Goal: Task Accomplishment & Management: Manage account settings

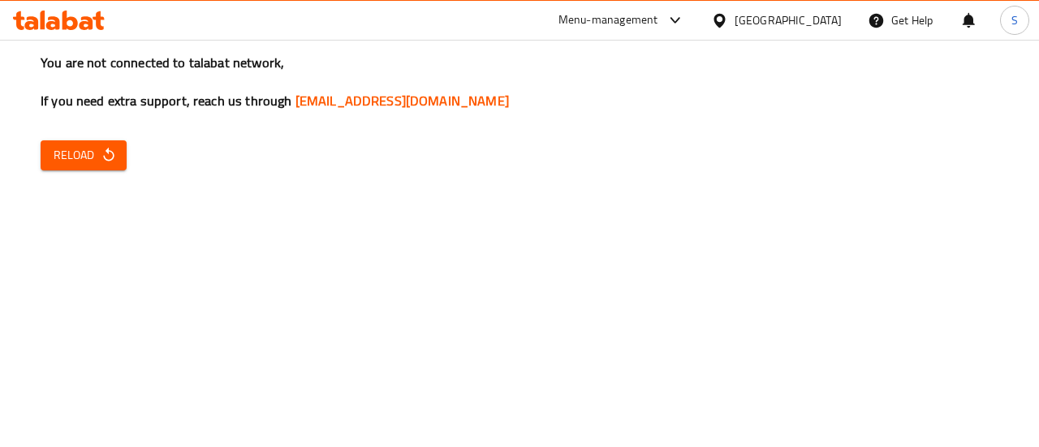
click at [76, 162] on span "Reload" at bounding box center [84, 155] width 60 height 20
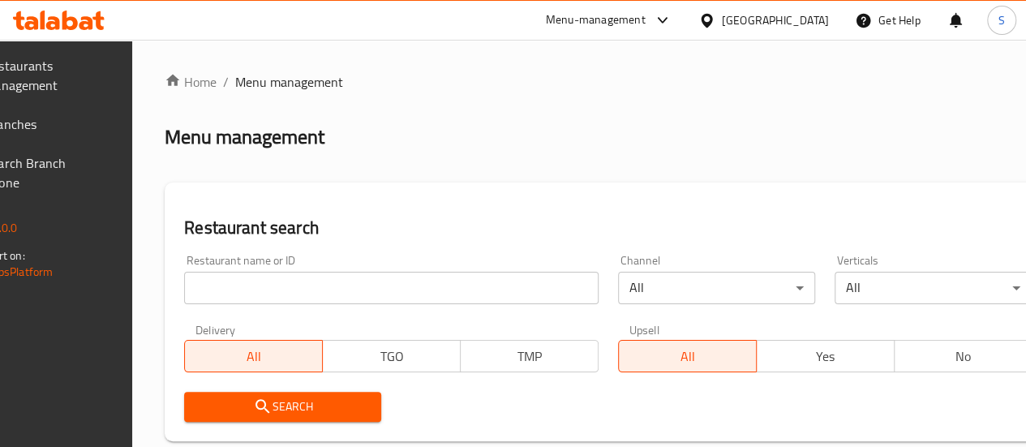
click at [101, 125] on span "Branches" at bounding box center [43, 123] width 116 height 19
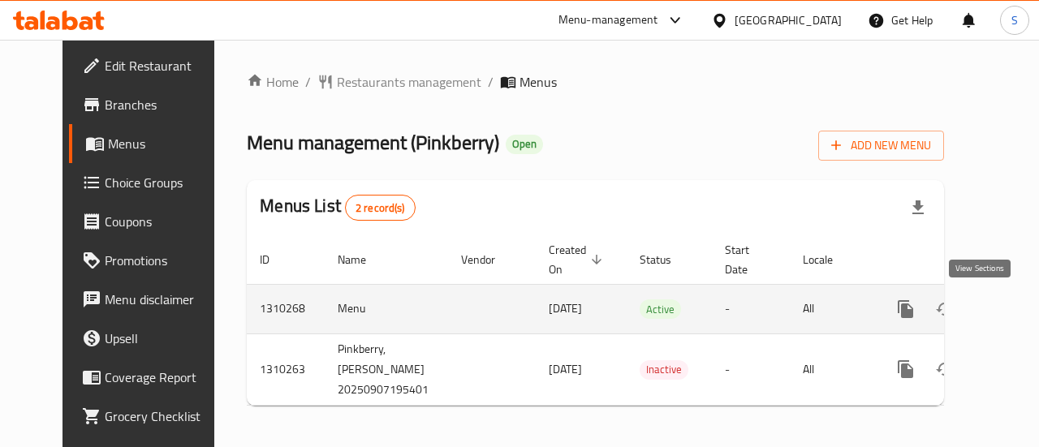
click at [1013, 304] on icon "enhanced table" at bounding box center [1022, 308] width 19 height 19
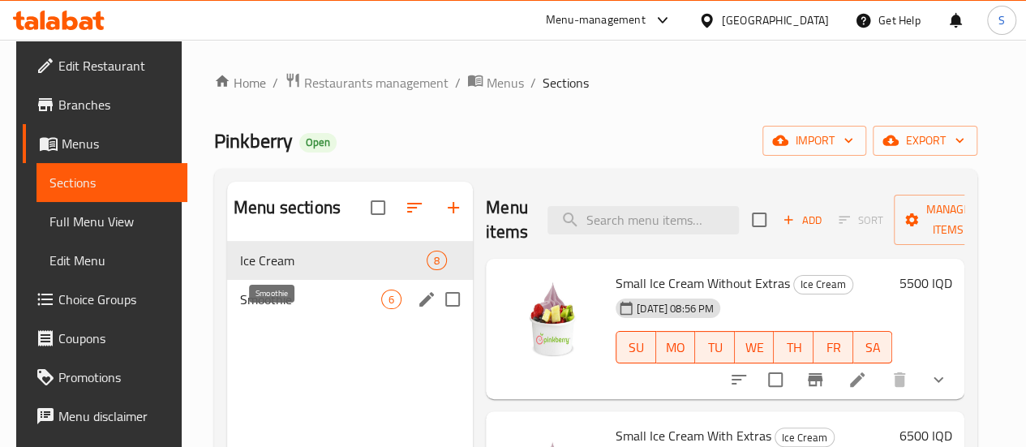
click at [307, 309] on span "Smoothie" at bounding box center [310, 299] width 141 height 19
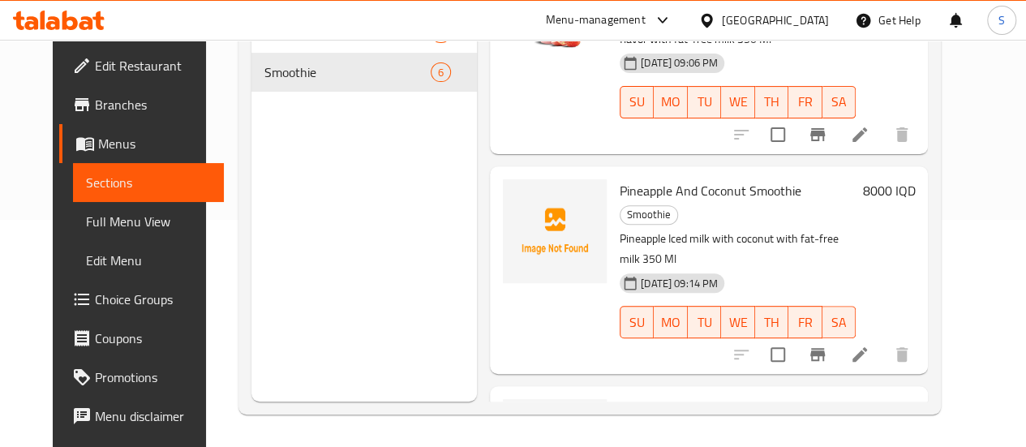
scroll to position [579, 0]
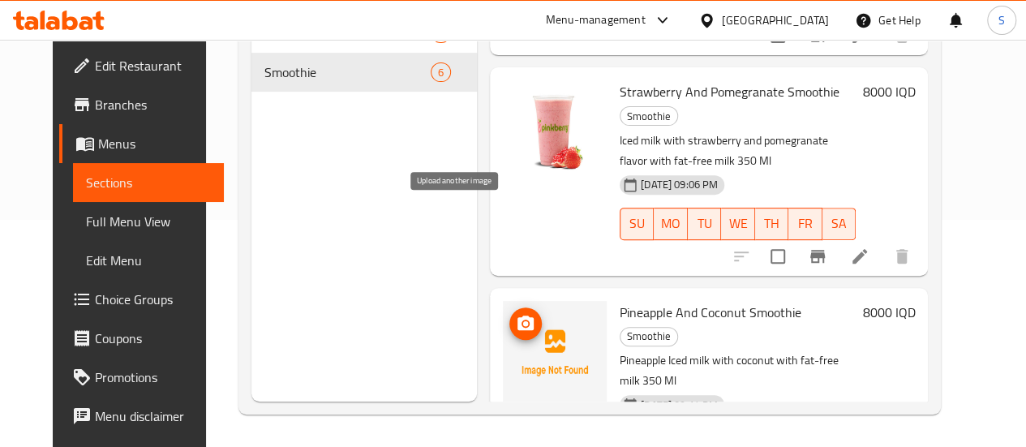
click at [518, 316] on icon "upload picture" at bounding box center [526, 323] width 16 height 15
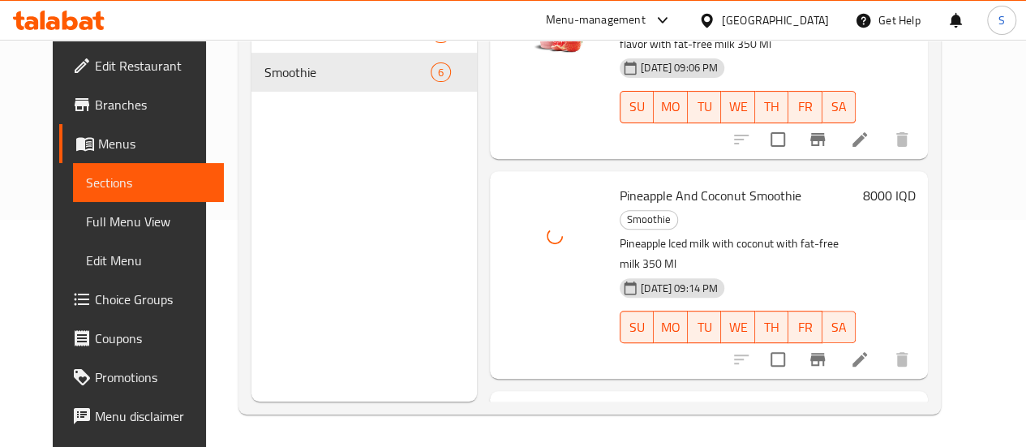
scroll to position [701, 0]
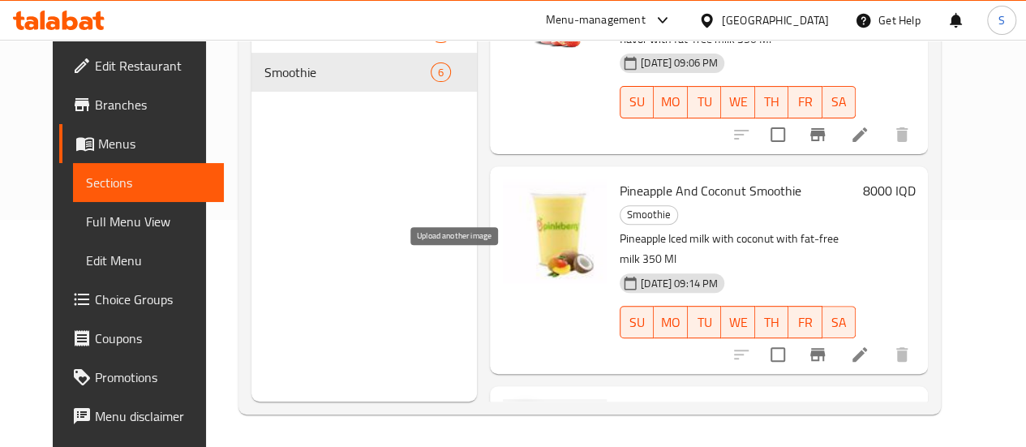
click at [518, 414] on icon "upload picture" at bounding box center [526, 421] width 16 height 15
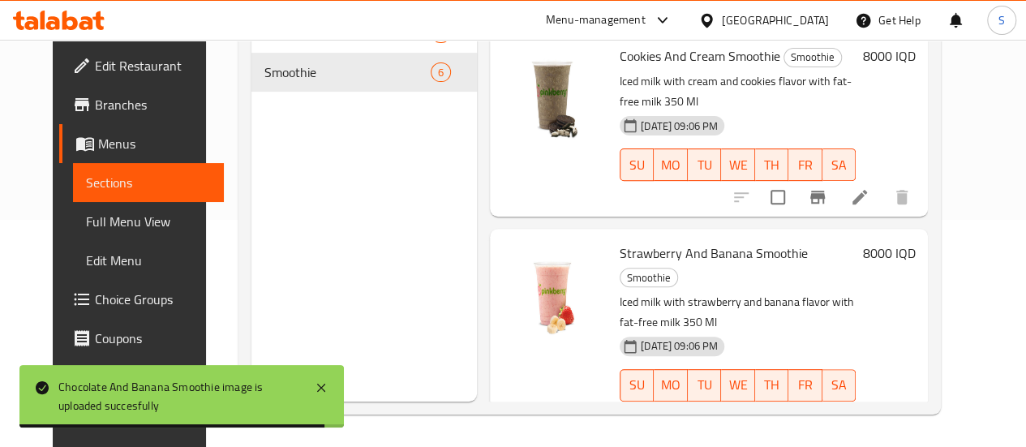
scroll to position [0, 0]
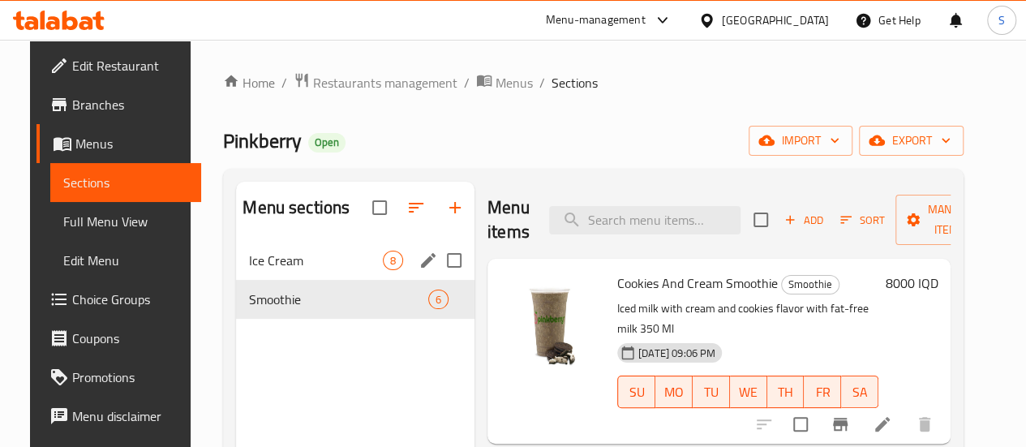
click at [329, 280] on div "Ice Cream 8" at bounding box center [355, 260] width 239 height 39
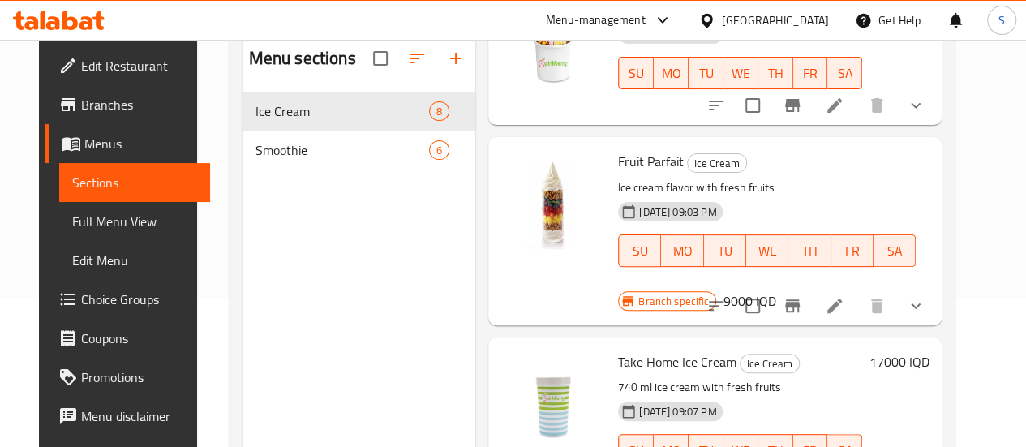
scroll to position [227, 0]
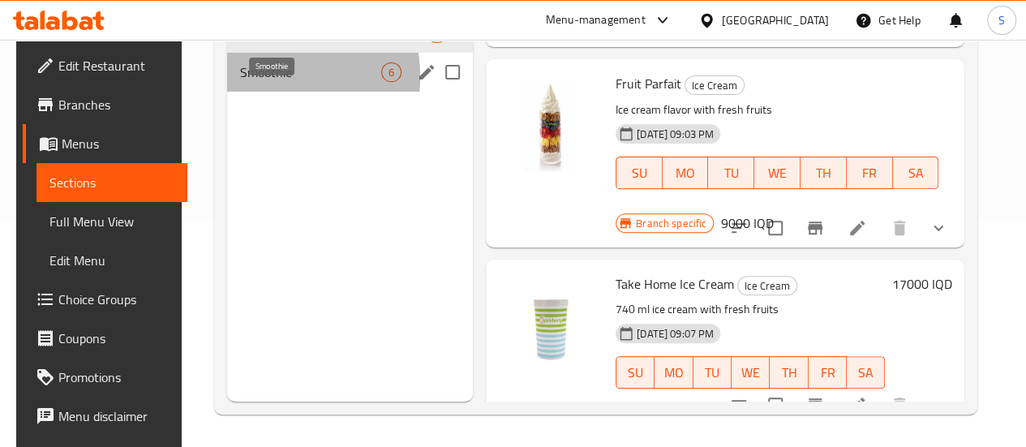
click at [240, 82] on span "Smoothie" at bounding box center [310, 71] width 141 height 19
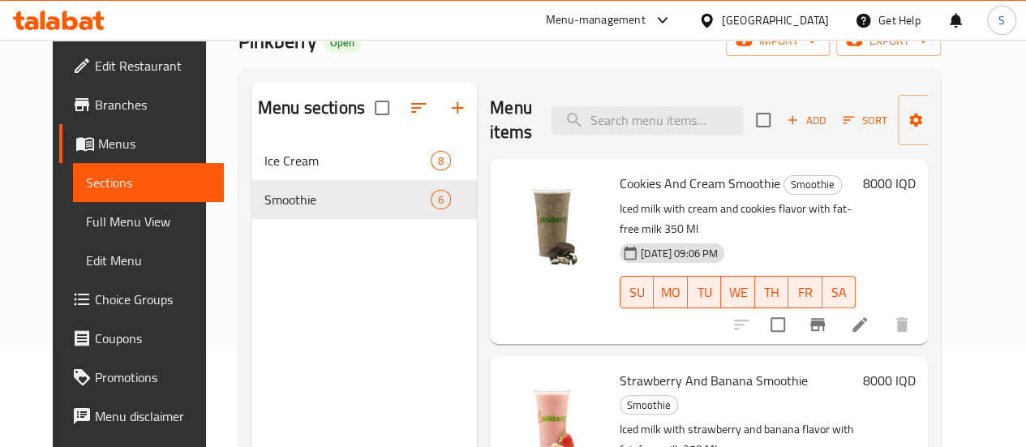
scroll to position [99, 0]
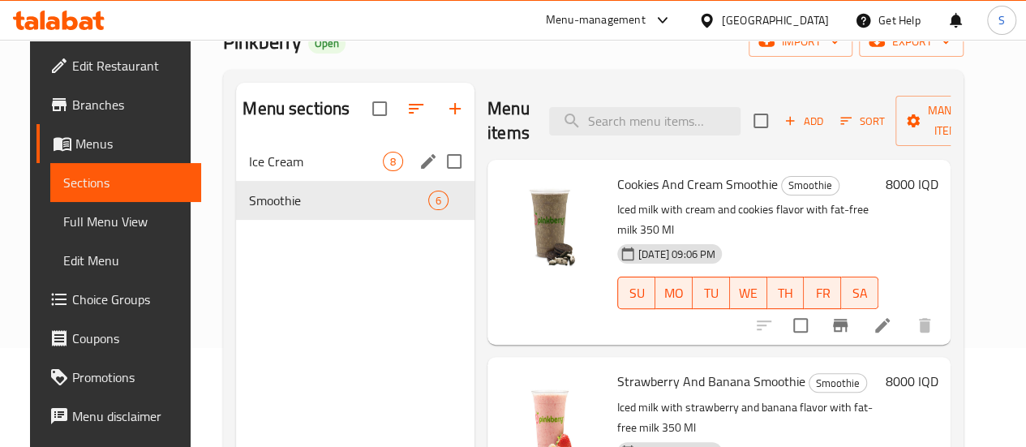
click at [383, 171] on div "8" at bounding box center [393, 161] width 20 height 19
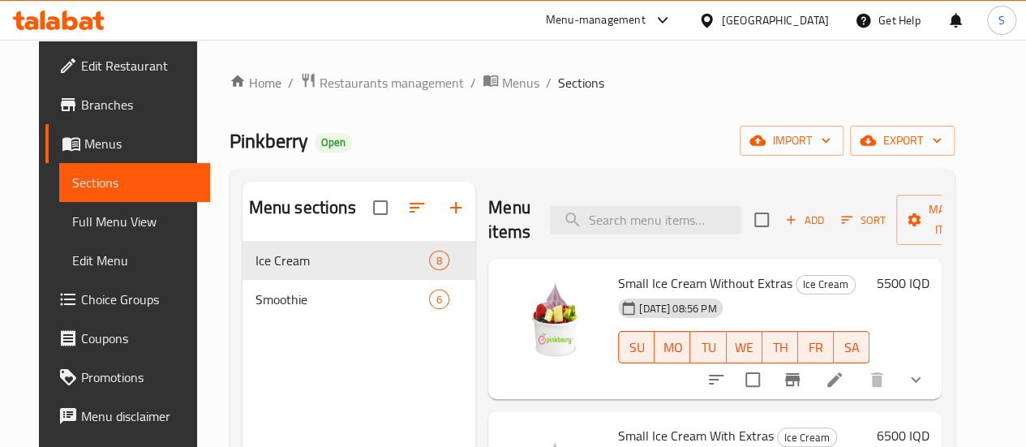
scroll to position [168, 0]
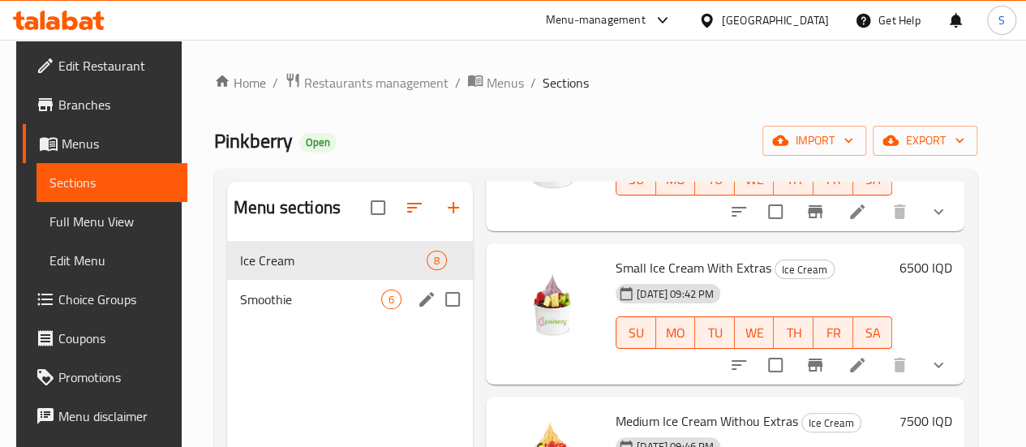
click at [293, 309] on span "Smoothie" at bounding box center [310, 299] width 141 height 19
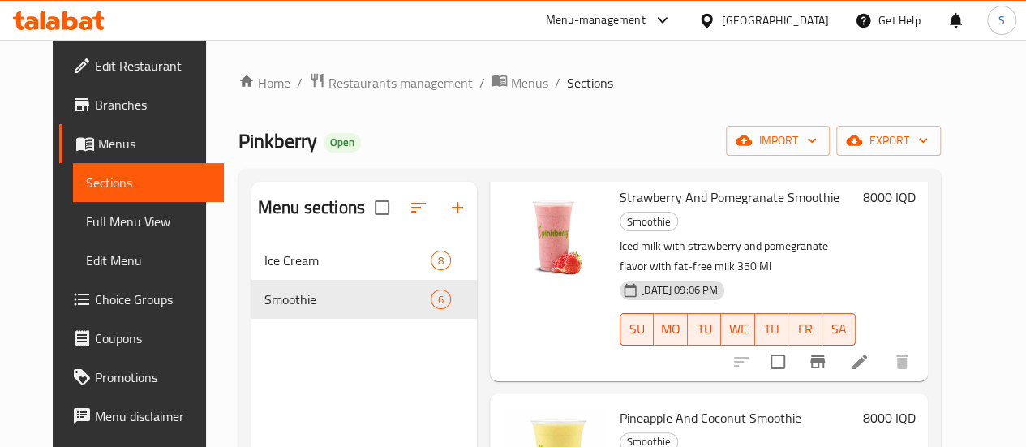
scroll to position [701, 0]
